Goal: Contribute content

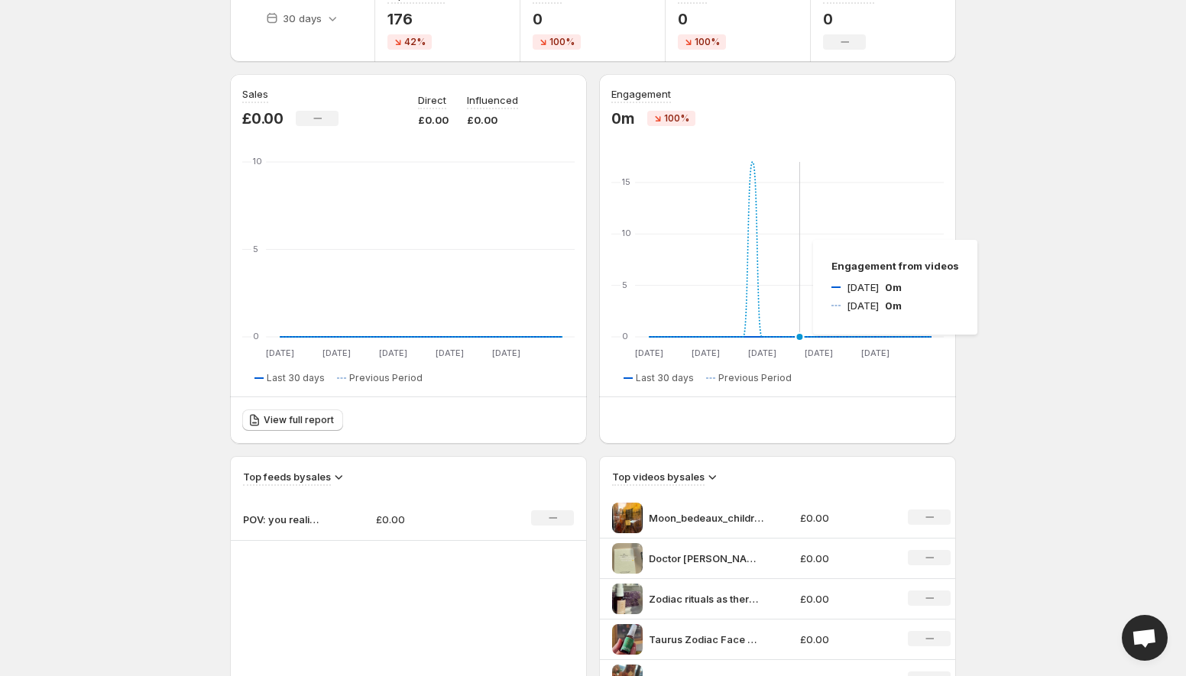
scroll to position [85, 0]
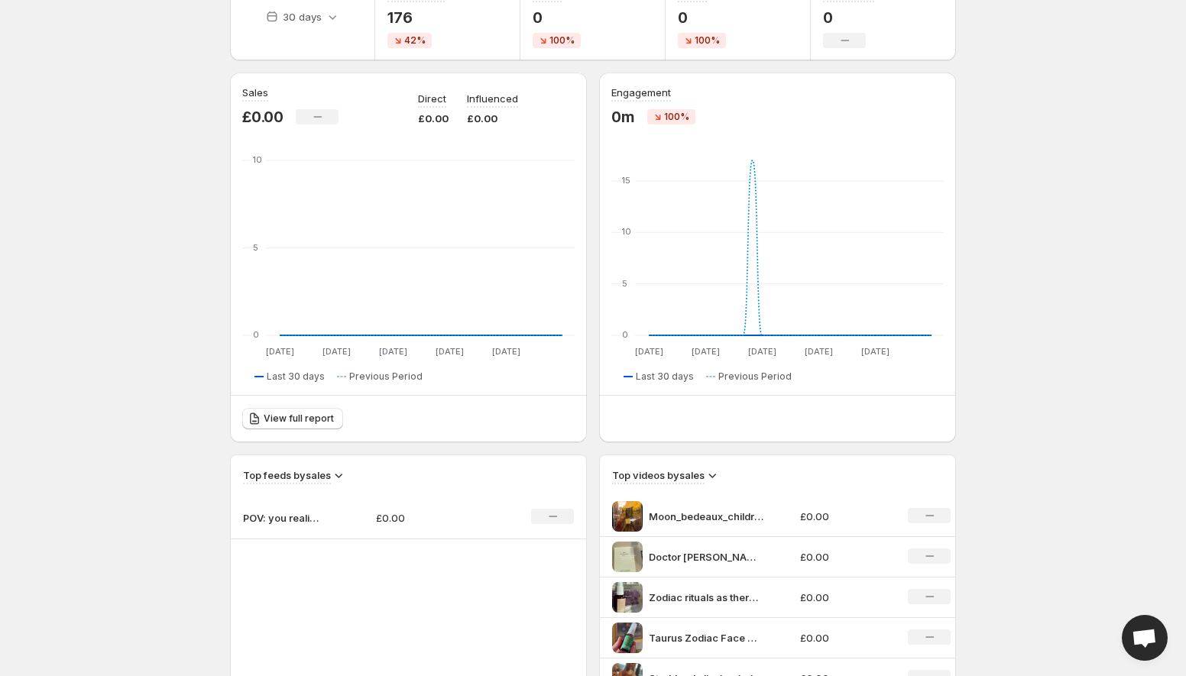
click at [292, 516] on p "POV: you realise that mental well-being directly impacts skin" at bounding box center [281, 517] width 76 height 15
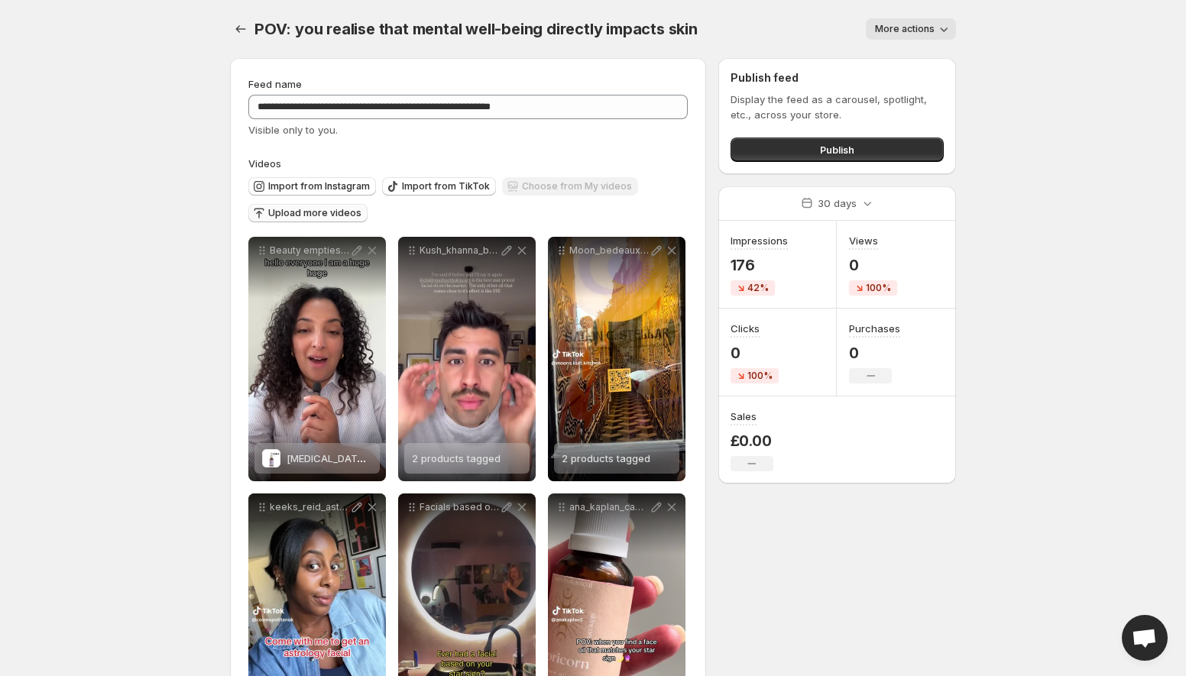
click at [335, 210] on span "Upload more videos" at bounding box center [314, 213] width 93 height 12
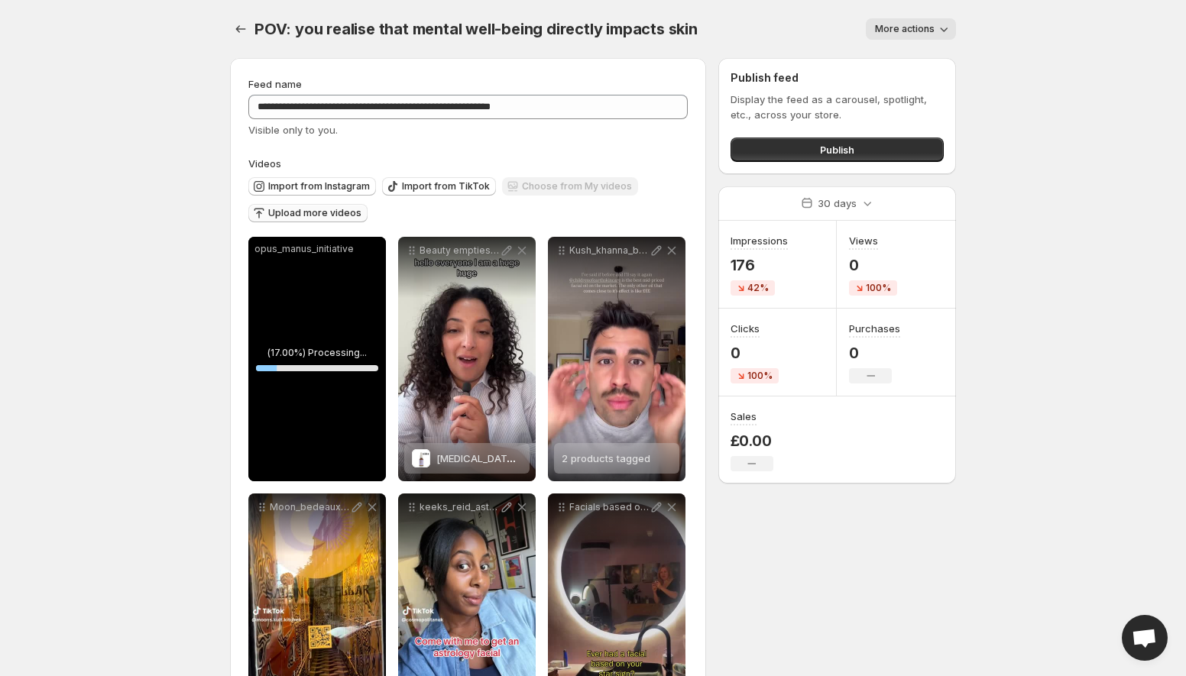
click at [329, 209] on span "Upload more videos" at bounding box center [314, 213] width 93 height 12
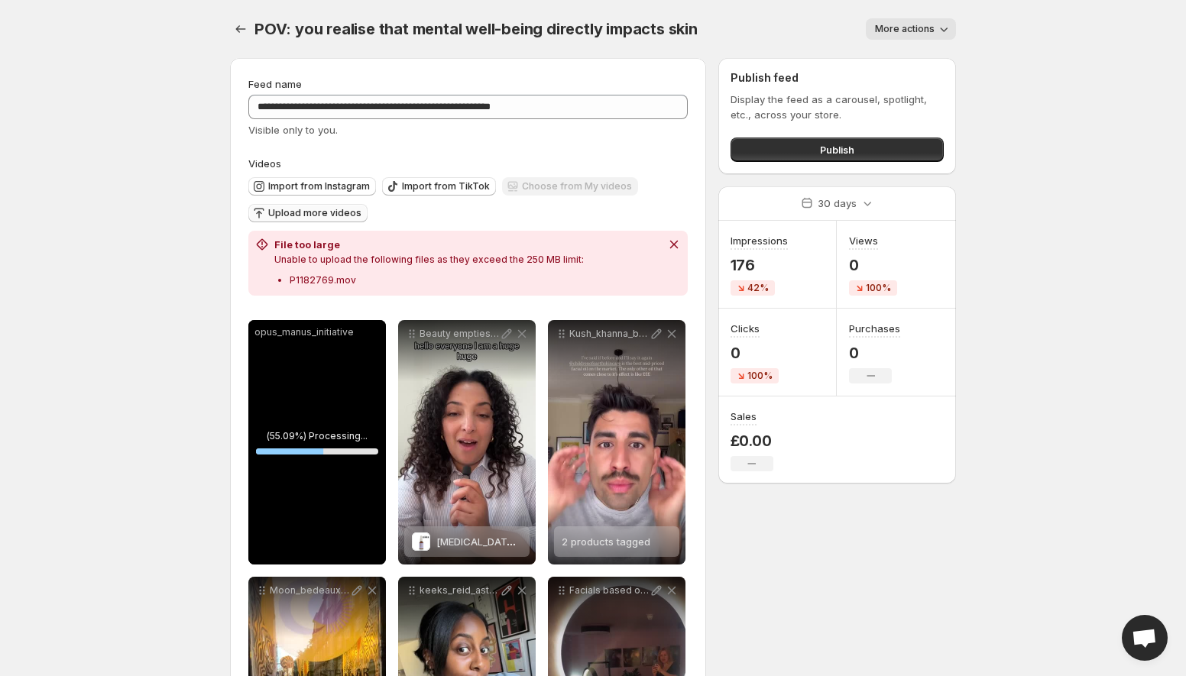
click at [314, 218] on span "Upload more videos" at bounding box center [314, 213] width 93 height 12
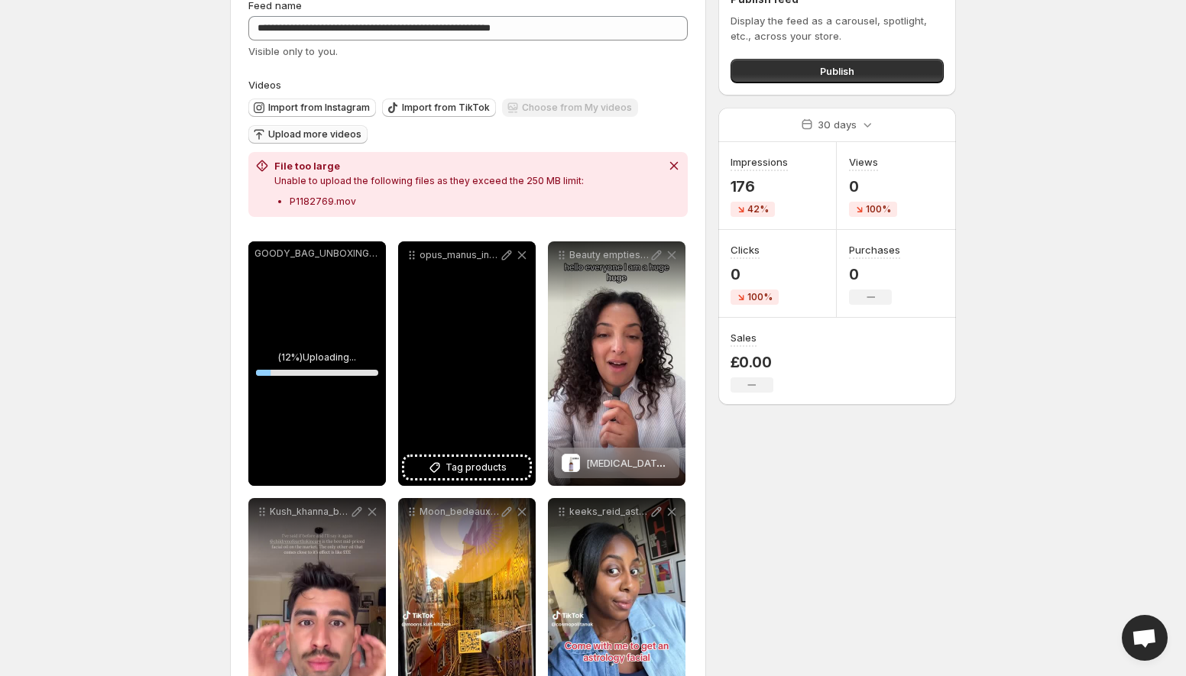
scroll to position [132, 0]
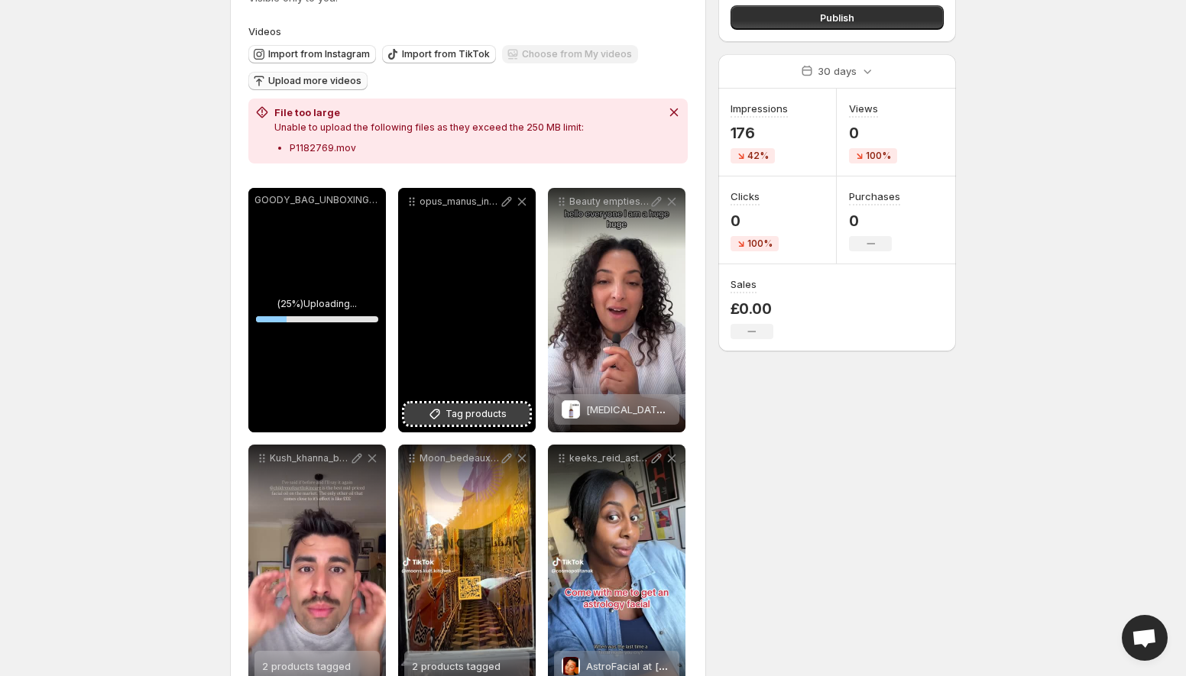
click at [459, 415] on span "Tag products" at bounding box center [475, 413] width 61 height 15
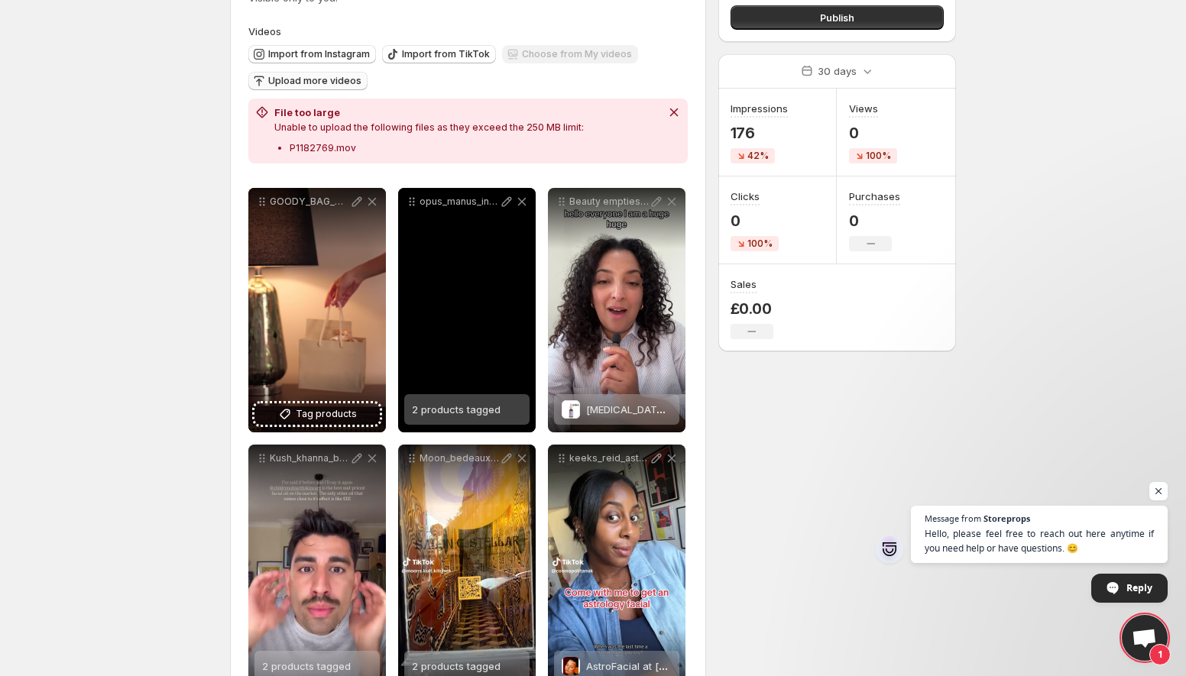
click at [466, 202] on p "opus_manus_initiative" at bounding box center [458, 202] width 79 height 12
click at [503, 202] on icon at bounding box center [506, 201] width 15 height 15
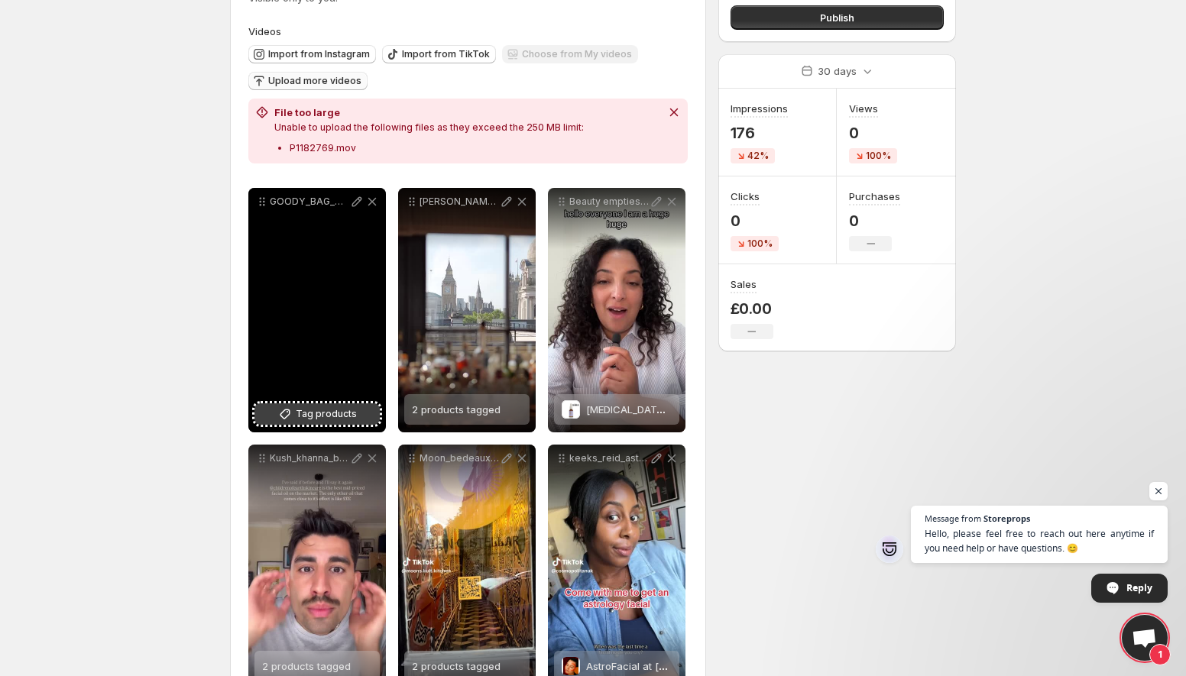
click at [305, 418] on span "Tag products" at bounding box center [326, 413] width 61 height 15
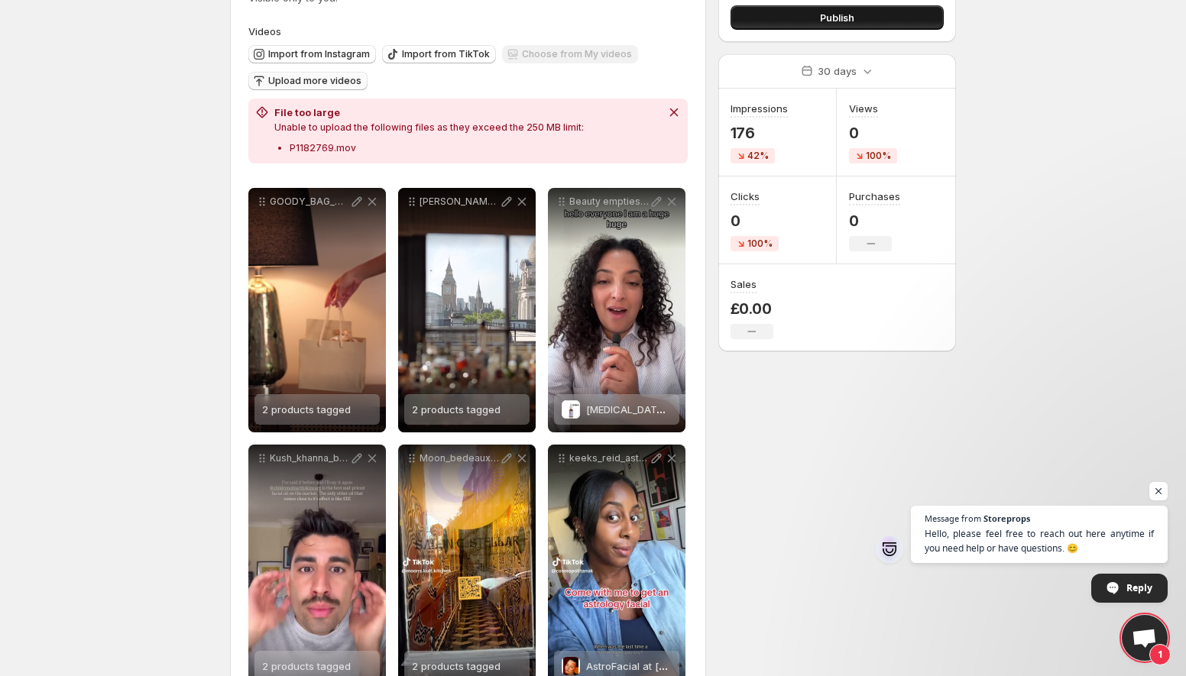
click at [778, 21] on button "Publish" at bounding box center [836, 17] width 213 height 24
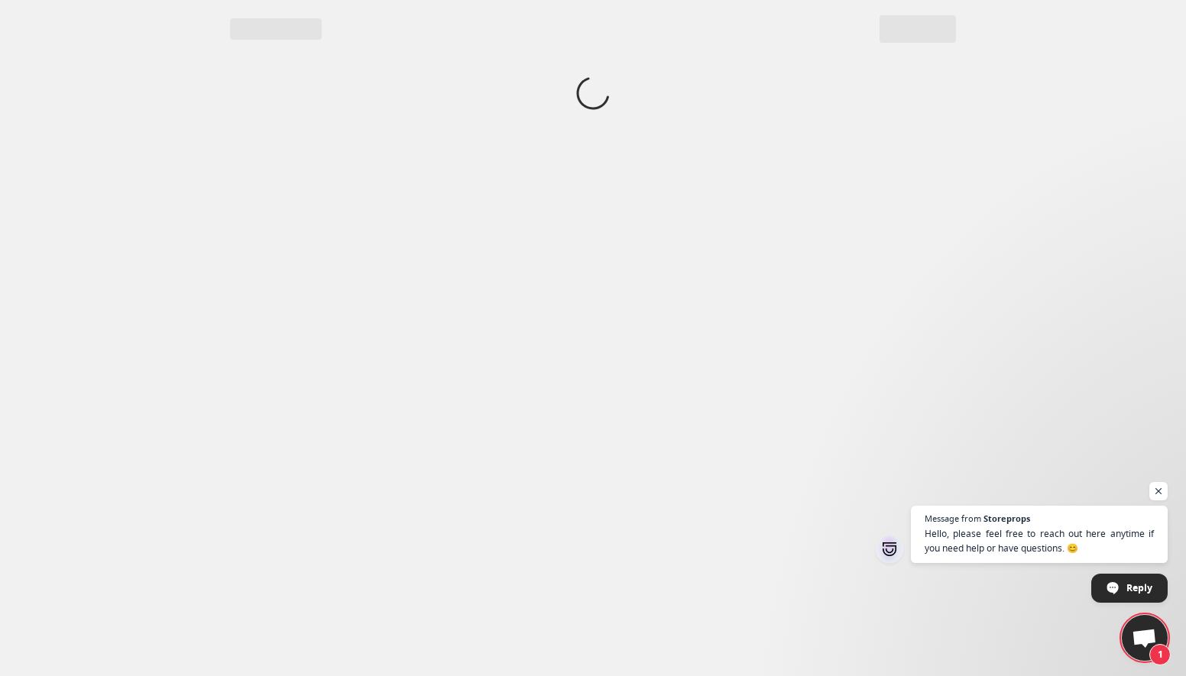
scroll to position [0, 0]
